Goal: Use online tool/utility: Utilize a website feature to perform a specific function

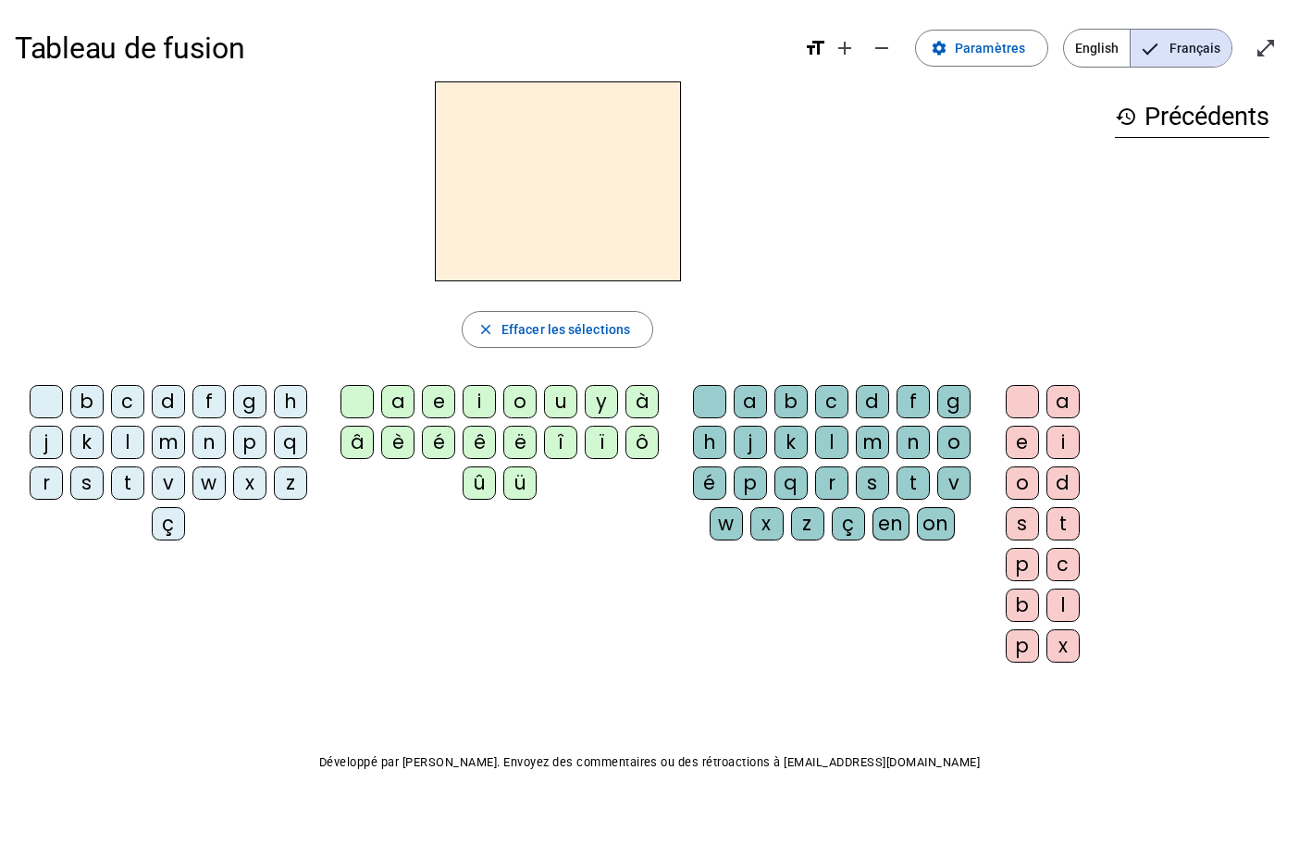
click at [166, 445] on div "m" at bounding box center [168, 442] width 33 height 33
click at [404, 410] on div "a" at bounding box center [397, 401] width 33 height 33
click at [791, 408] on div "b" at bounding box center [790, 401] width 33 height 33
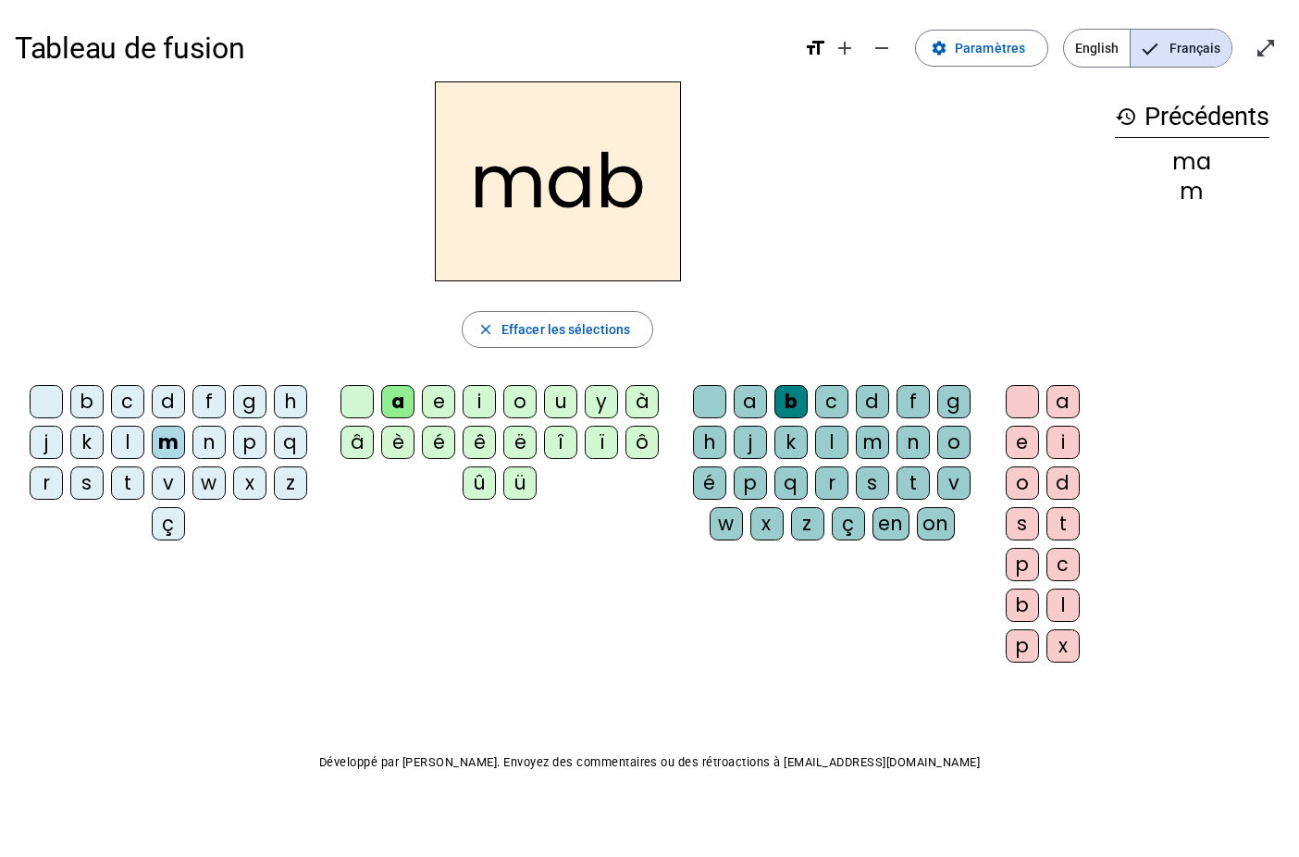
click at [817, 46] on mat-icon "format_size" at bounding box center [815, 48] width 22 height 22
click at [847, 47] on mat-icon "add" at bounding box center [845, 48] width 22 height 22
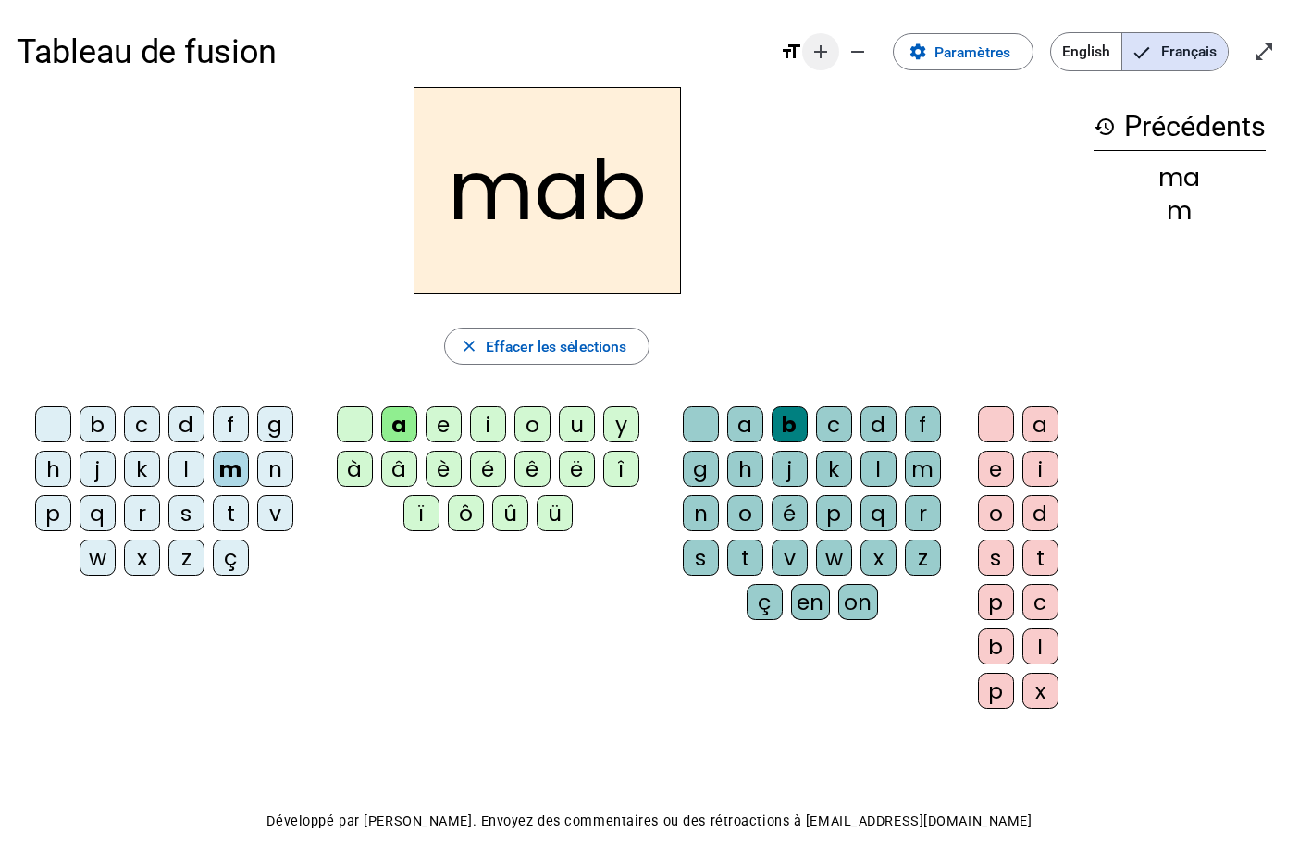
click at [847, 47] on mat-icon "remove" at bounding box center [858, 52] width 22 height 22
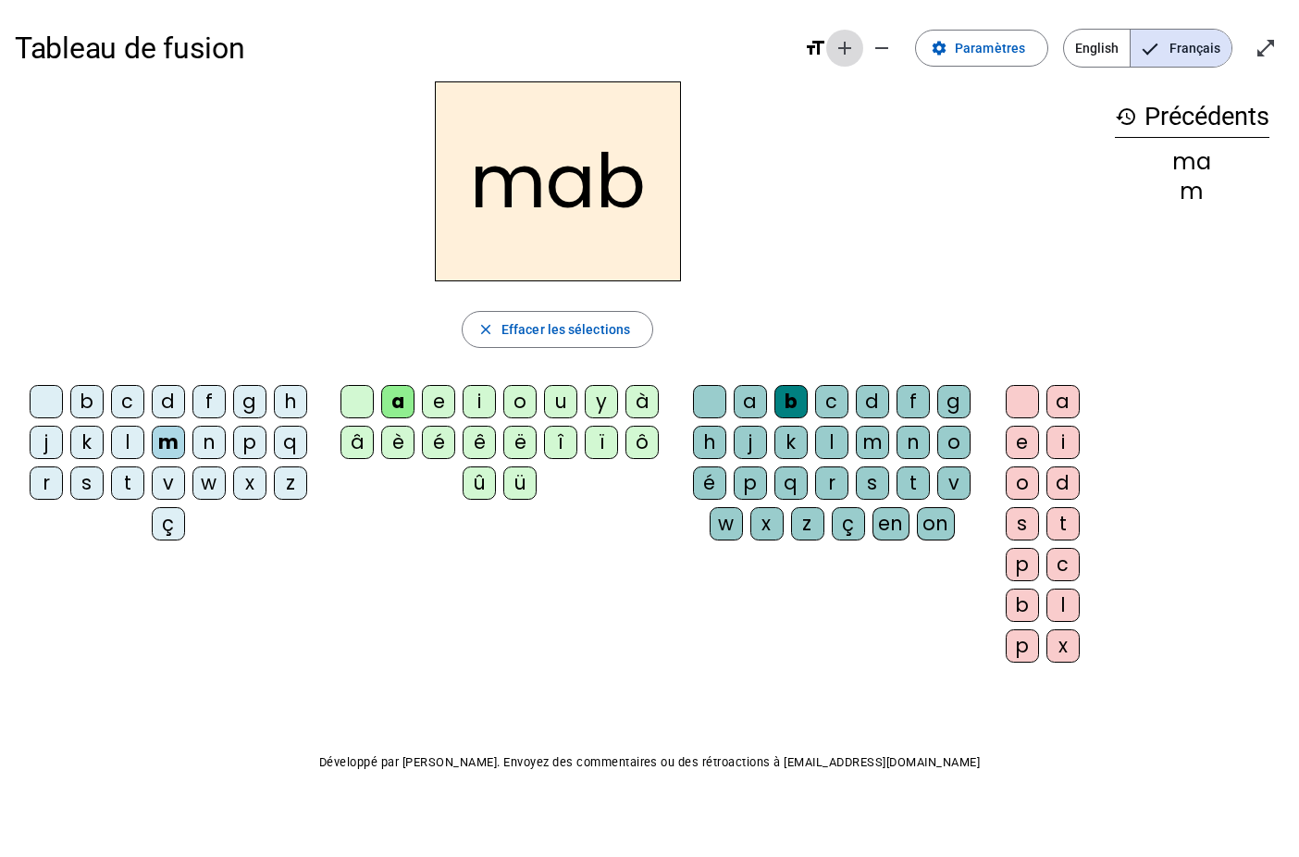
click at [847, 47] on mat-icon "add" at bounding box center [845, 48] width 22 height 22
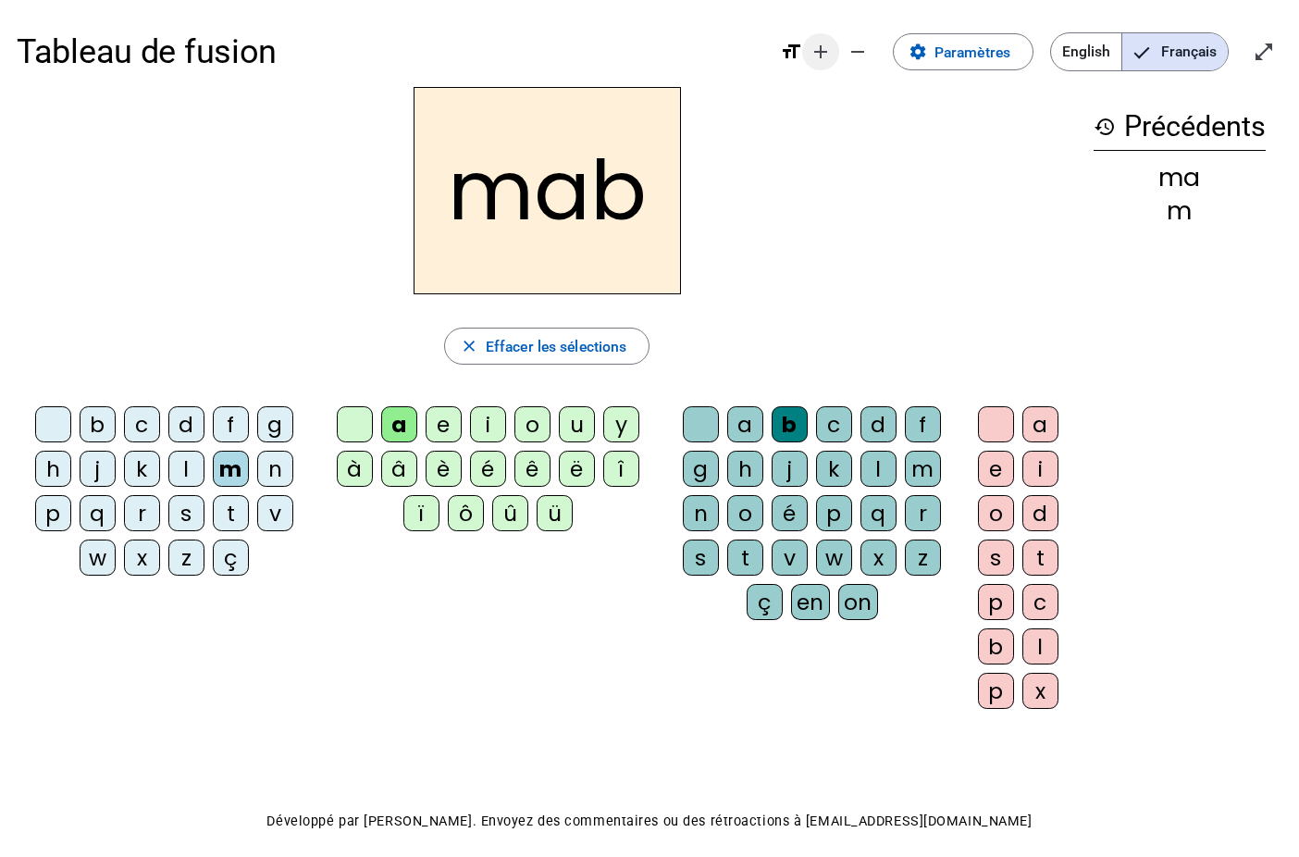
click at [822, 47] on mat-icon "add" at bounding box center [821, 52] width 22 height 22
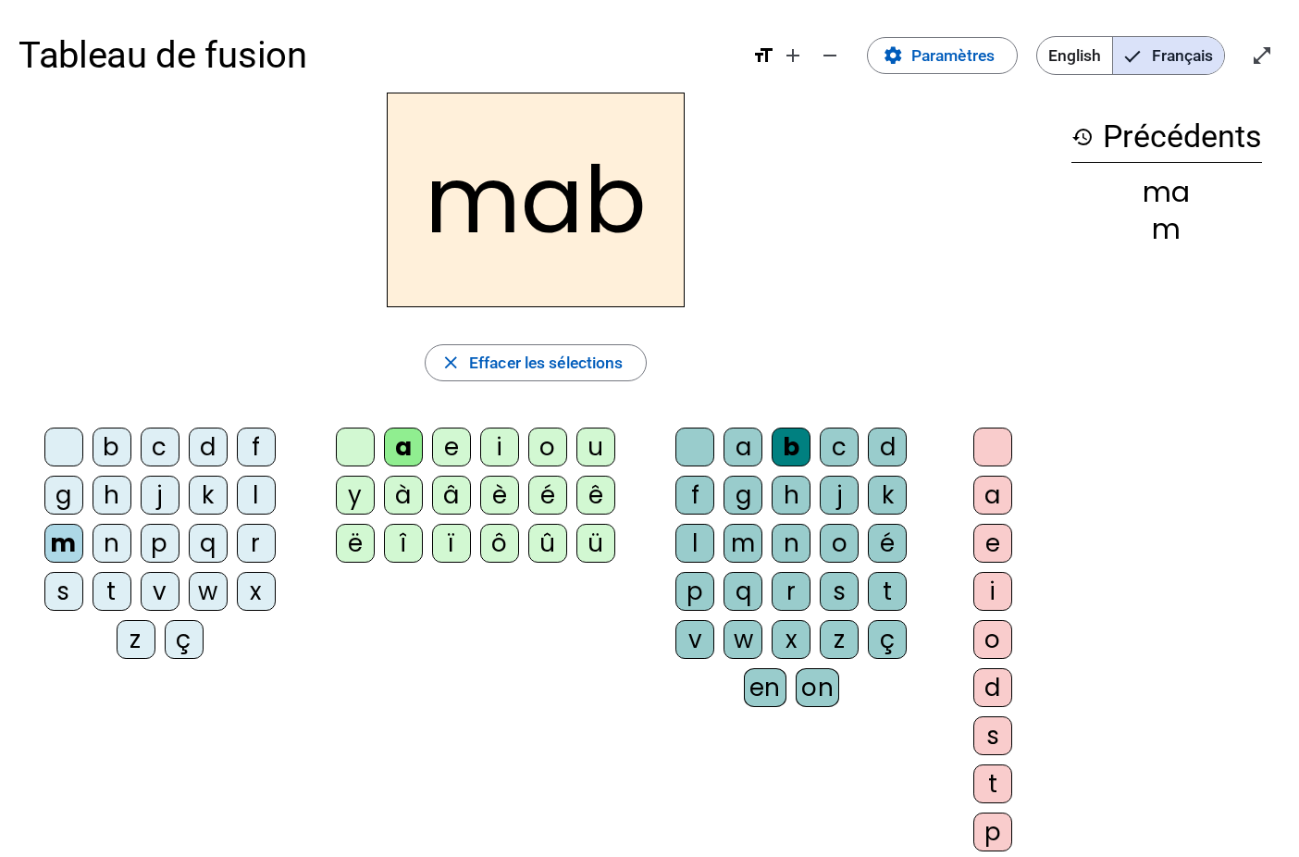
click at [1003, 501] on div "a" at bounding box center [992, 495] width 39 height 39
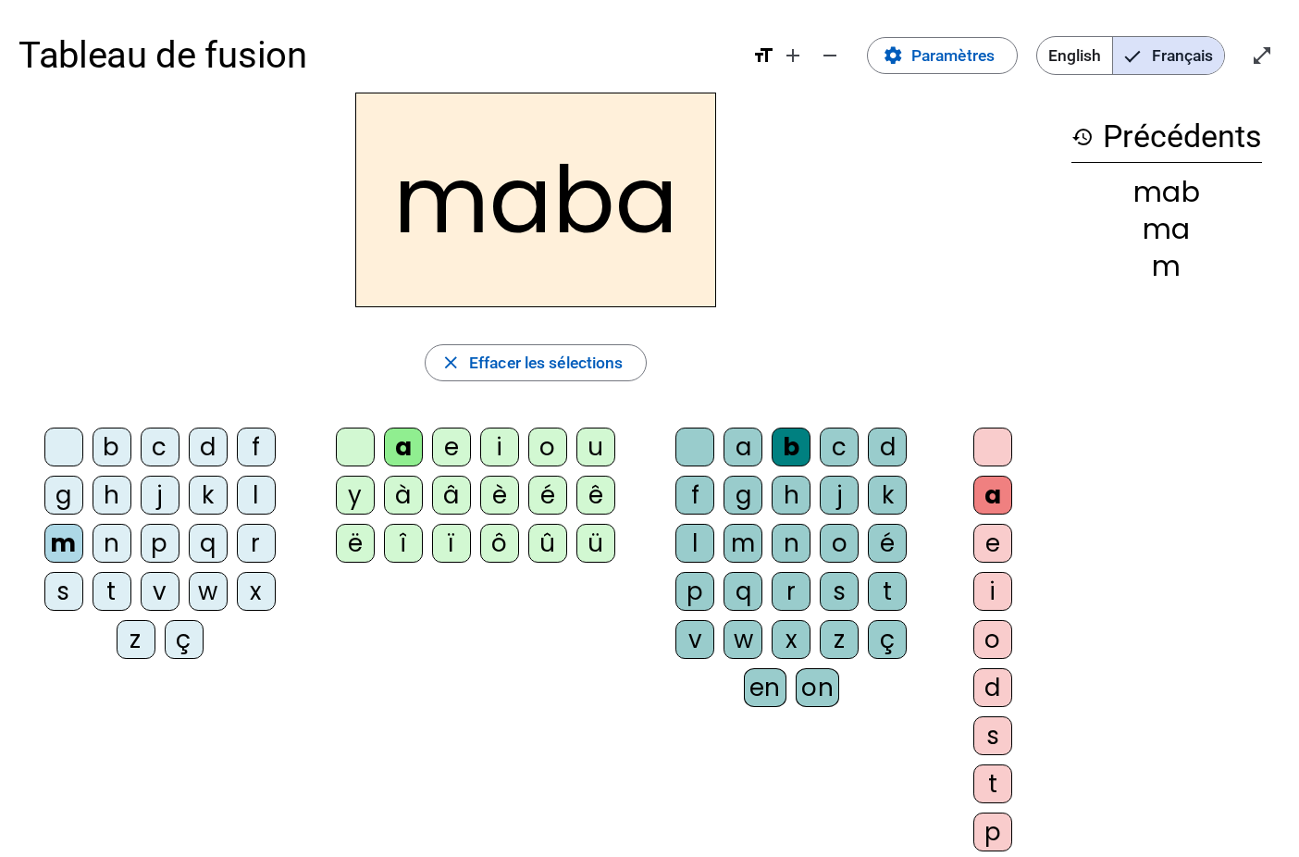
click at [427, 241] on h2 "maba" at bounding box center [535, 200] width 361 height 215
click at [1168, 180] on div "mab" at bounding box center [1166, 193] width 191 height 28
click at [452, 366] on mat-icon "close" at bounding box center [450, 363] width 21 height 21
